Goal: Information Seeking & Learning: Find specific fact

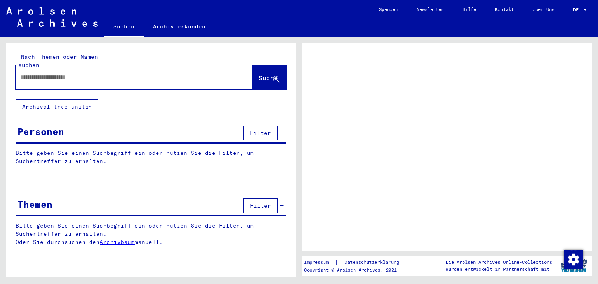
type input "**********"
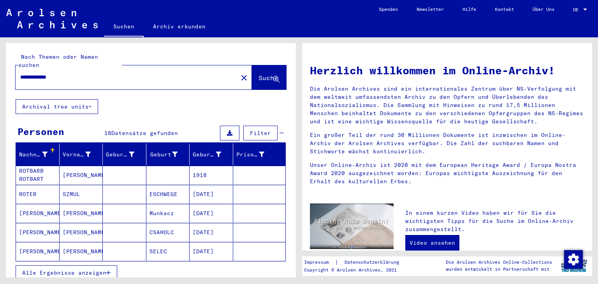
click at [72, 270] on span "Alle Ergebnisse anzeigen" at bounding box center [64, 273] width 84 height 7
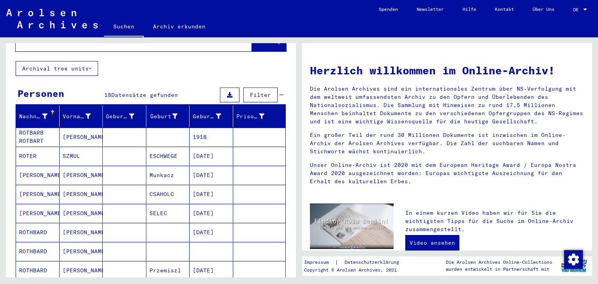
scroll to position [78, 0]
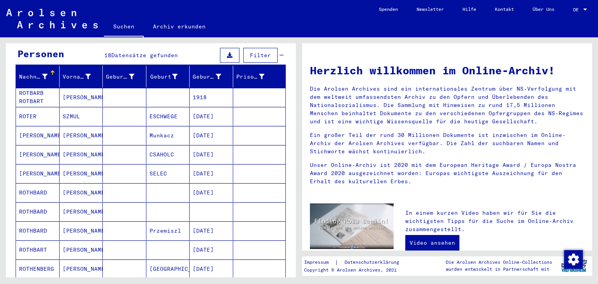
click at [33, 203] on mat-cell "ROTHBARD" at bounding box center [38, 212] width 44 height 19
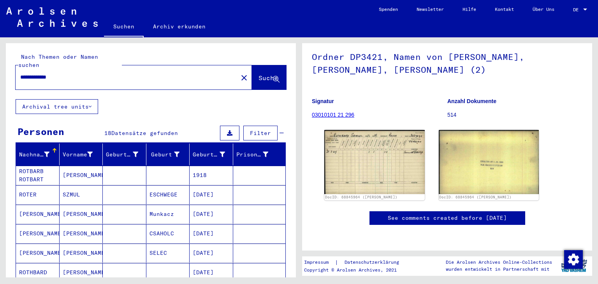
click at [36, 73] on input "**********" at bounding box center [126, 77] width 213 height 8
drag, startPoint x: 36, startPoint y: 71, endPoint x: 20, endPoint y: 68, distance: 16.1
click at [20, 73] on input "**********" at bounding box center [126, 77] width 213 height 8
click at [44, 171] on mat-cell "ROTBARB ROTBART" at bounding box center [38, 175] width 44 height 19
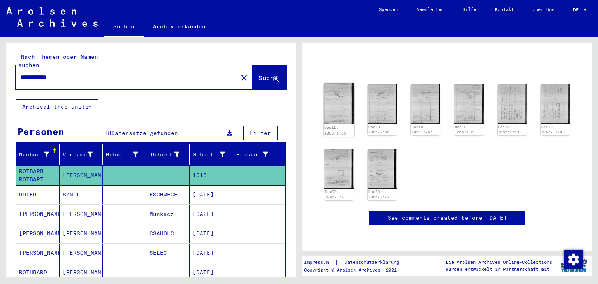
click at [342, 90] on img at bounding box center [339, 103] width 31 height 41
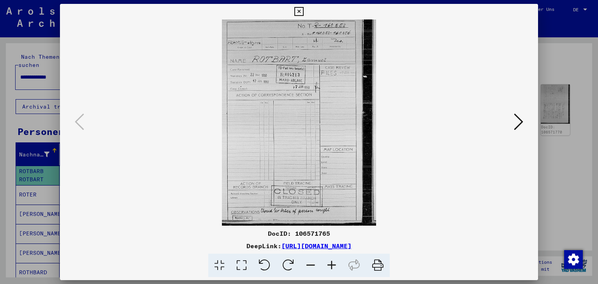
click at [520, 122] on icon at bounding box center [518, 122] width 9 height 19
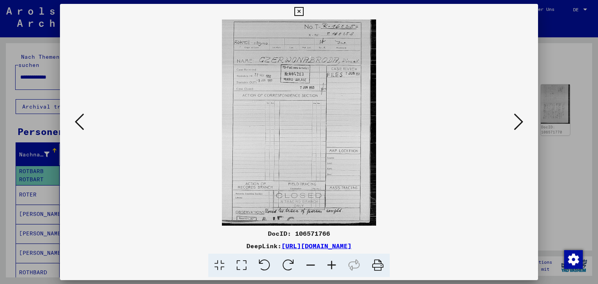
click at [520, 122] on icon at bounding box center [518, 122] width 9 height 19
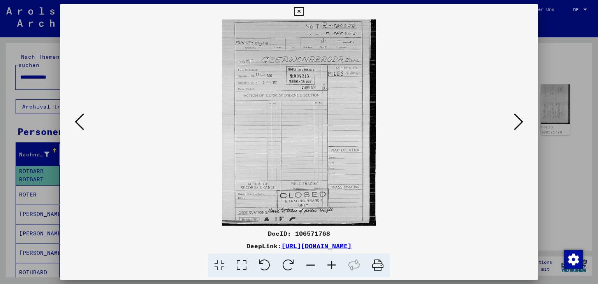
click at [520, 122] on icon at bounding box center [518, 122] width 9 height 19
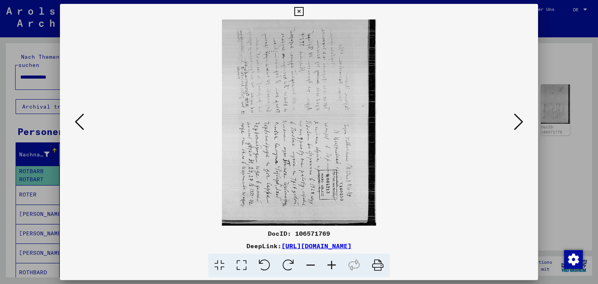
click at [264, 269] on icon at bounding box center [265, 266] width 24 height 24
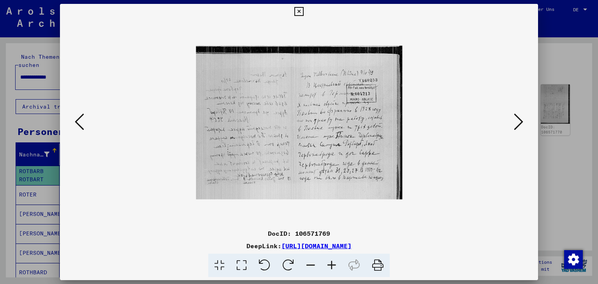
click at [516, 121] on icon at bounding box center [518, 122] width 9 height 19
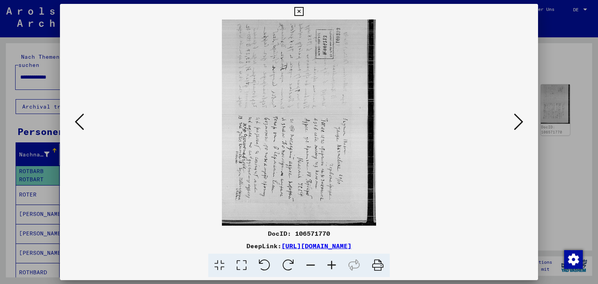
click at [516, 121] on icon at bounding box center [518, 122] width 9 height 19
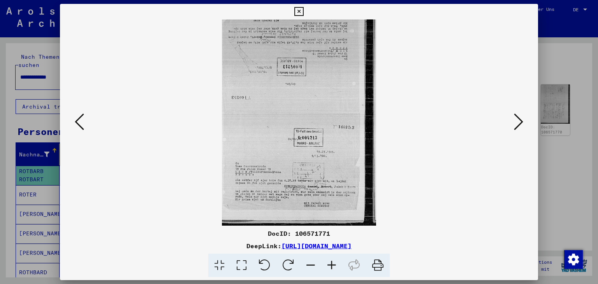
click at [516, 121] on icon at bounding box center [518, 122] width 9 height 19
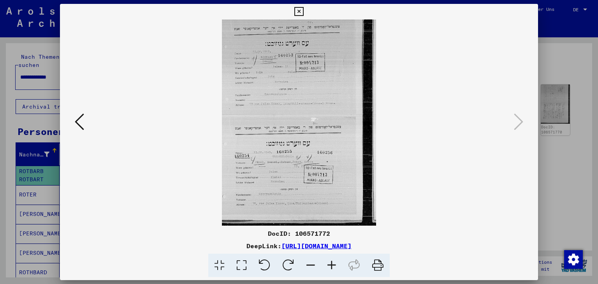
click at [549, 141] on div at bounding box center [299, 142] width 598 height 284
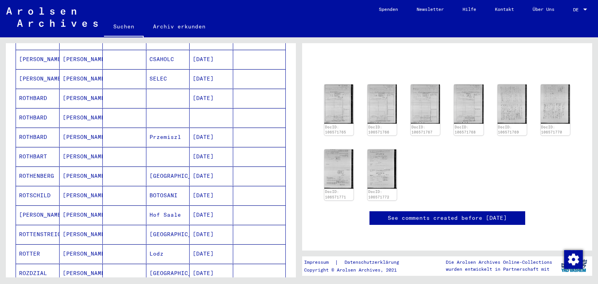
scroll to position [169, 0]
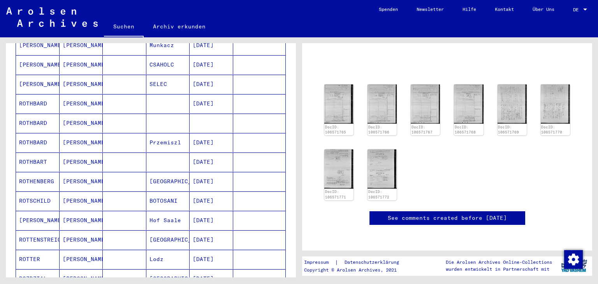
click at [34, 114] on mat-cell "ROTHBARD" at bounding box center [38, 123] width 44 height 19
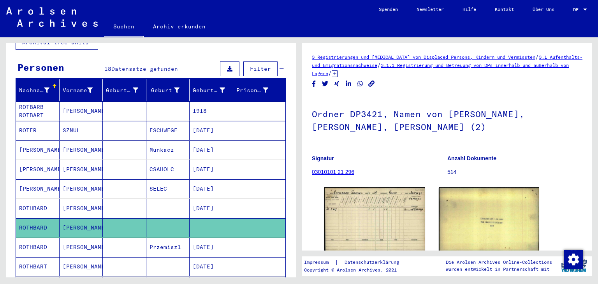
scroll to position [52, 0]
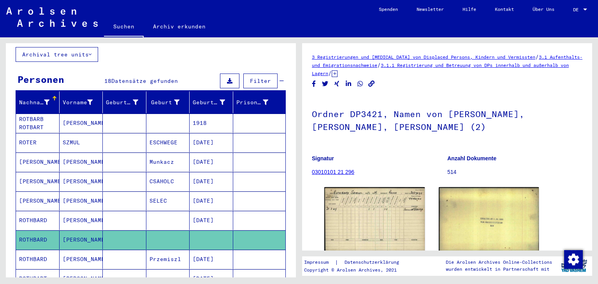
click at [35, 118] on mat-cell "ROTBARB ROTBART" at bounding box center [38, 123] width 44 height 19
